Goal: Find specific page/section: Find specific page/section

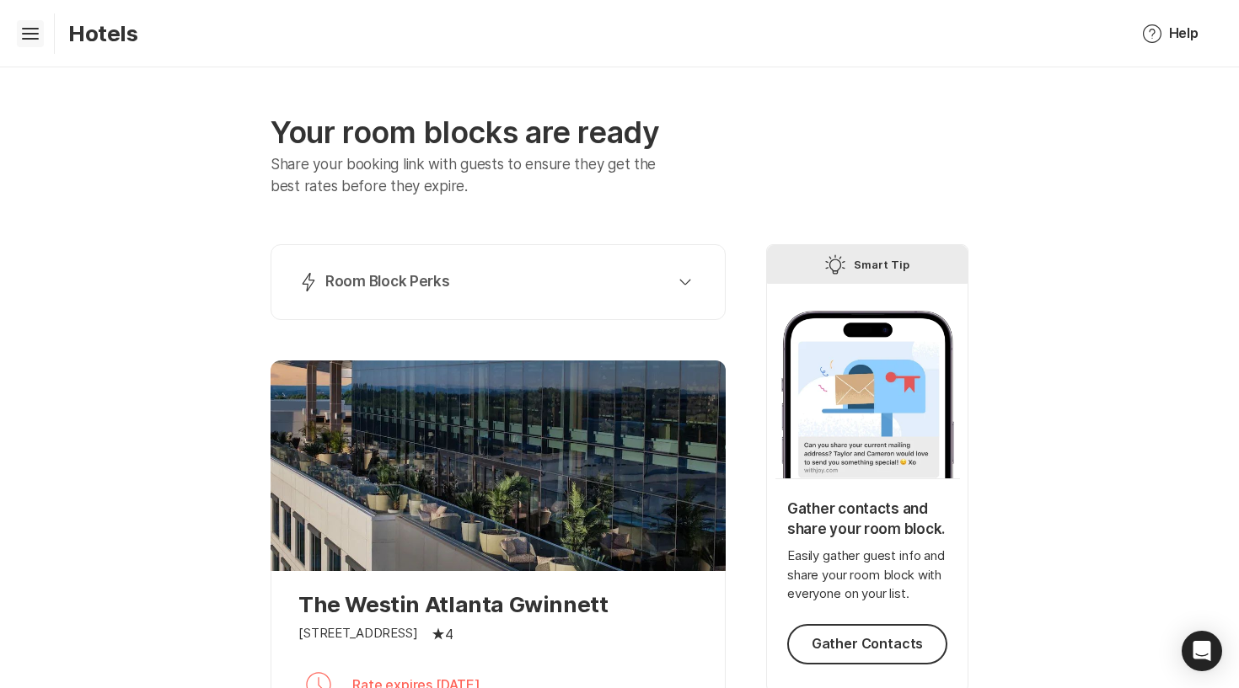
click at [42, 24] on icon "Hamburger" at bounding box center [30, 33] width 27 height 27
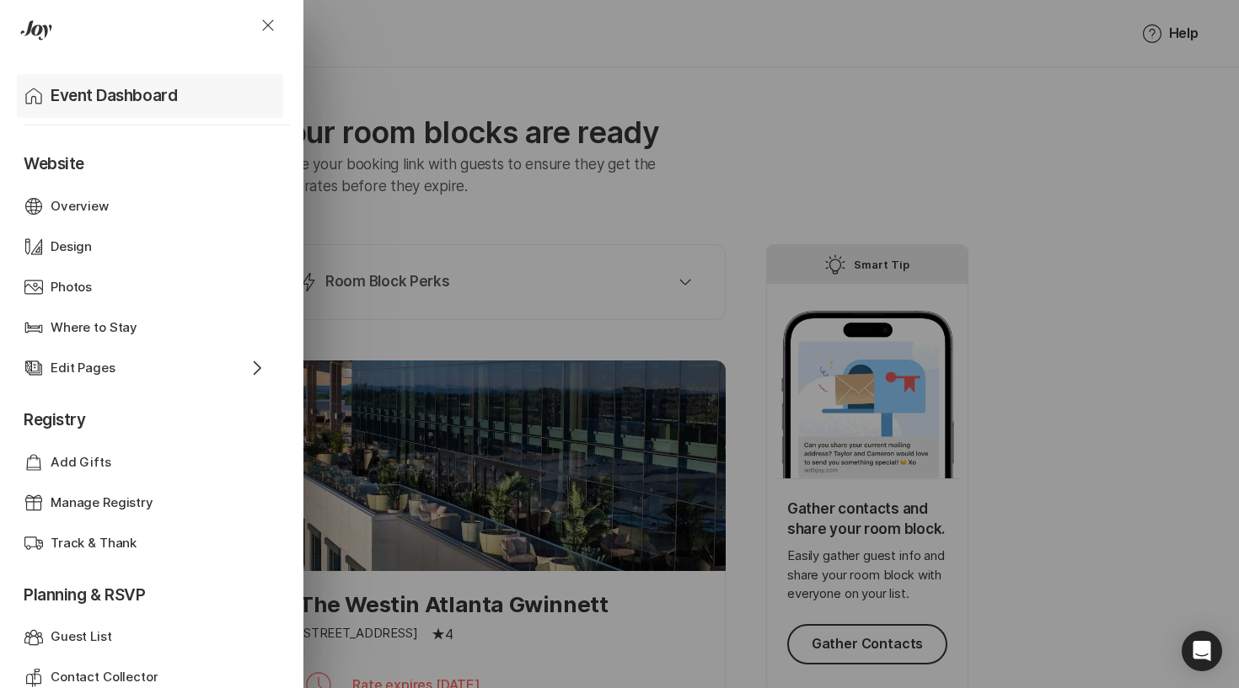
click at [52, 96] on p "Event Dashboard" at bounding box center [114, 96] width 126 height 24
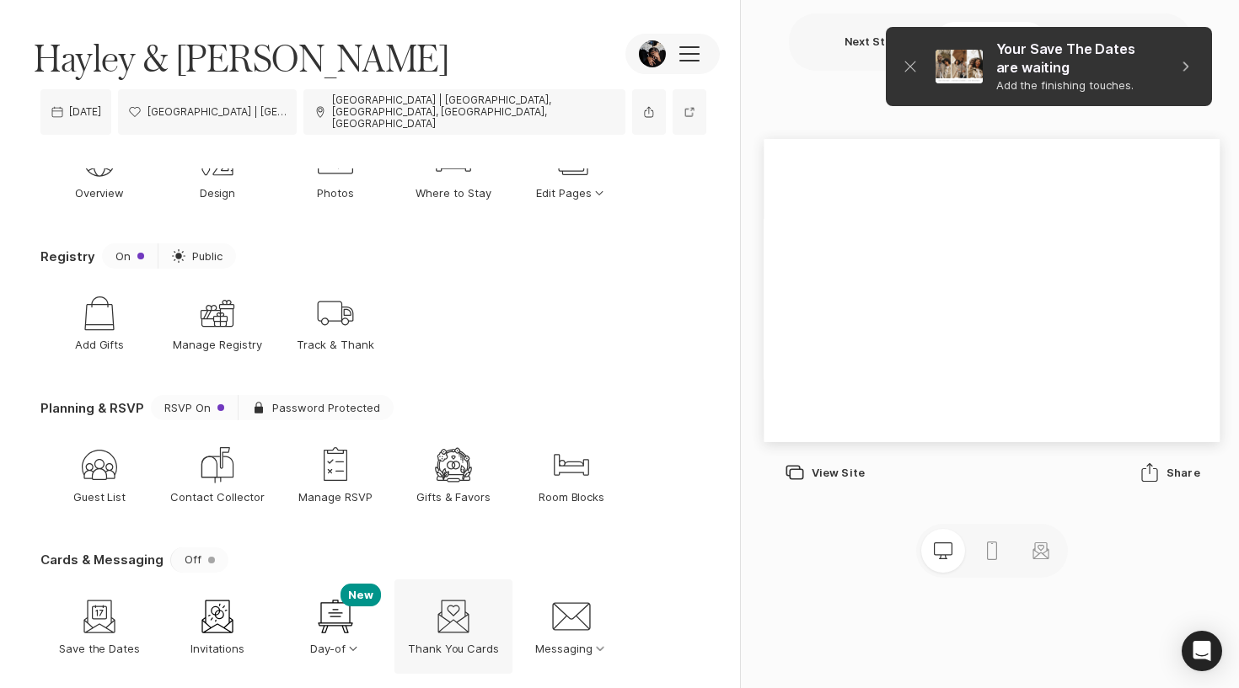
scroll to position [88, 0]
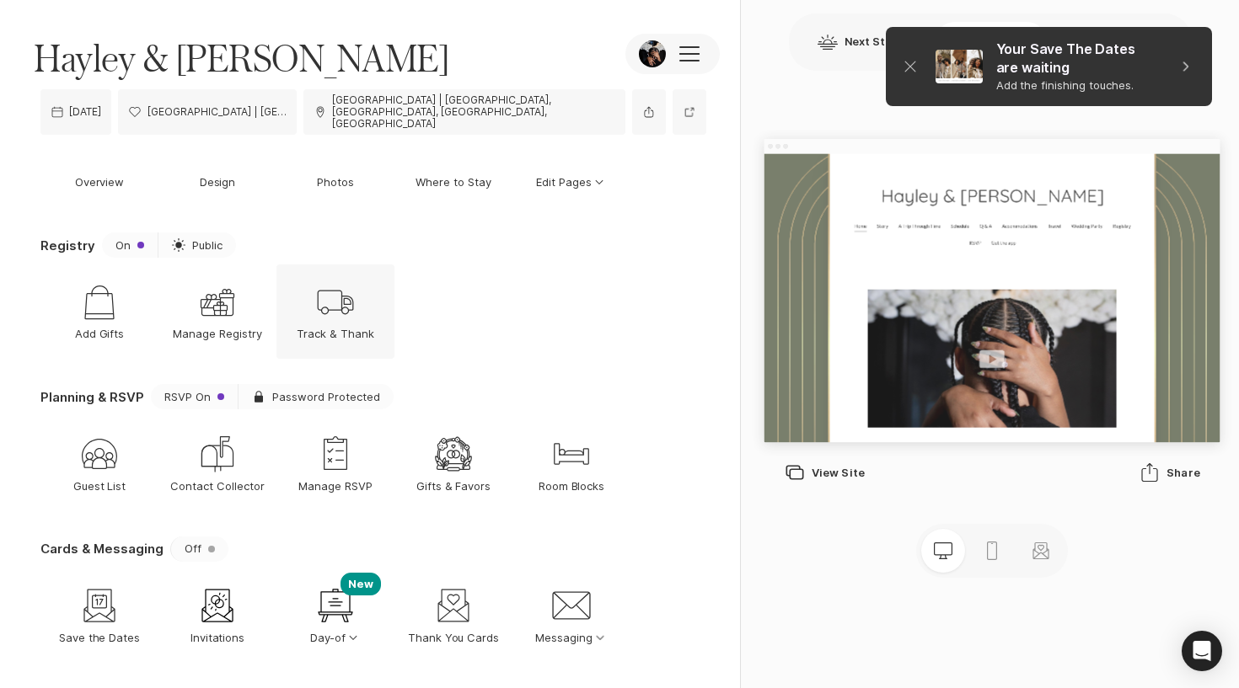
click at [308, 303] on div "Shipping Track & Thank" at bounding box center [335, 312] width 118 height 94
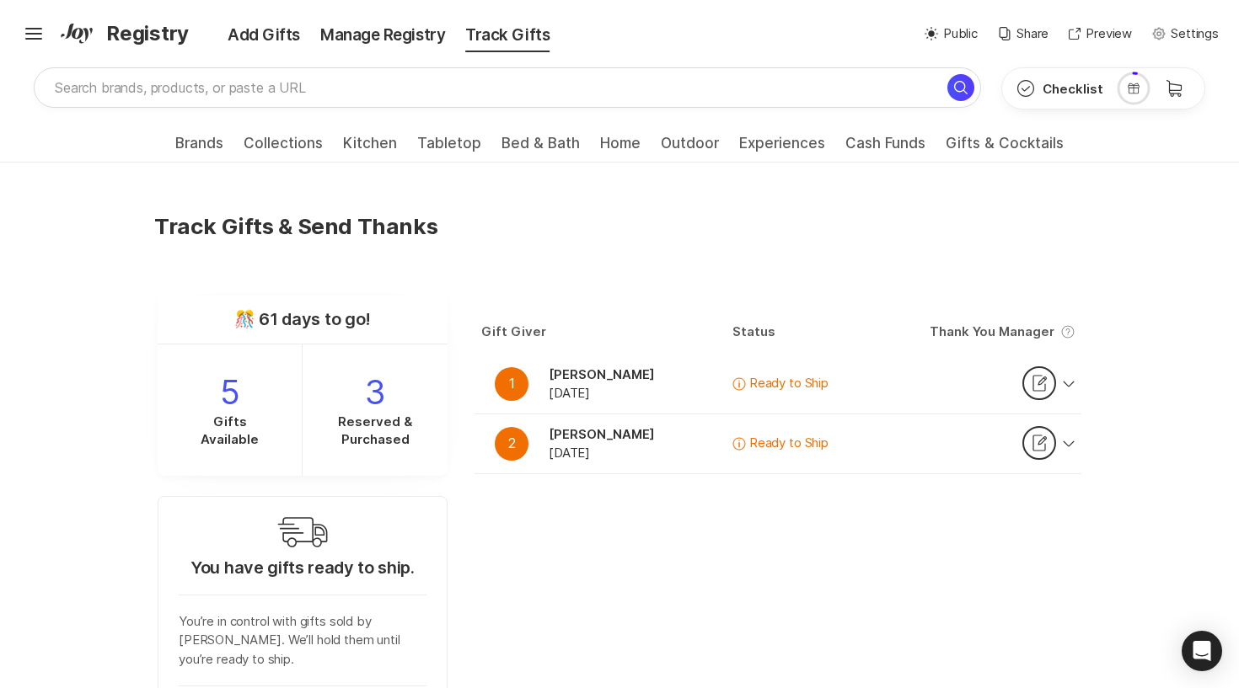
click at [49, 28] on div "Hamburger ✨ Link copied! Share it with gift givers so they can shop in one plac…" at bounding box center [104, 34] width 169 height 30
click at [39, 29] on icon at bounding box center [33, 31] width 17 height 7
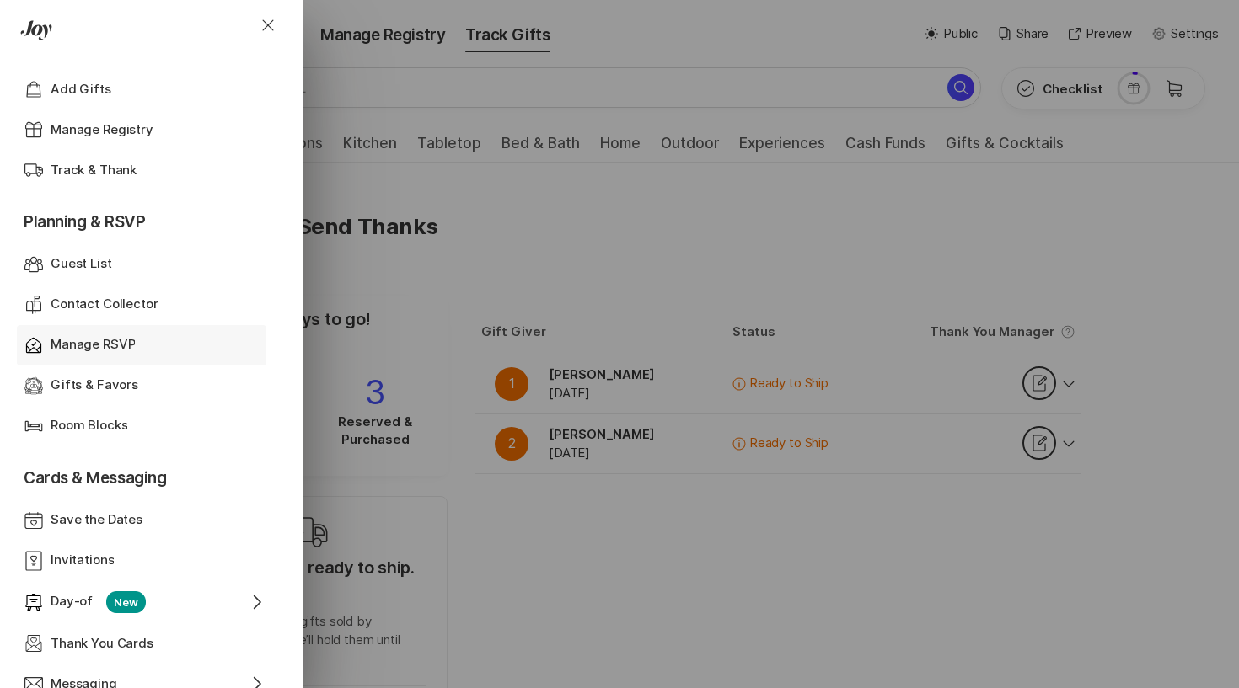
scroll to position [374, 0]
click at [94, 249] on div "Guest List Guest List" at bounding box center [145, 263] width 243 height 40
